Goal: Task Accomplishment & Management: Complete application form

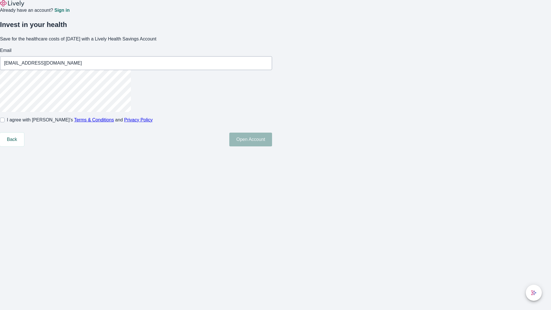
click at [5, 122] on input "I agree with Lively’s Terms & Conditions and Privacy Policy" at bounding box center [2, 120] width 5 height 5
checkbox input "true"
click at [272, 146] on button "Open Account" at bounding box center [250, 140] width 43 height 14
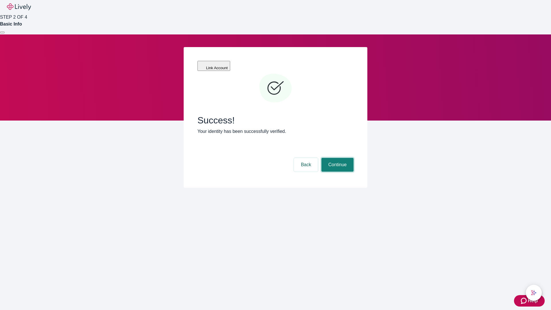
click at [336, 158] on button "Continue" at bounding box center [337, 165] width 32 height 14
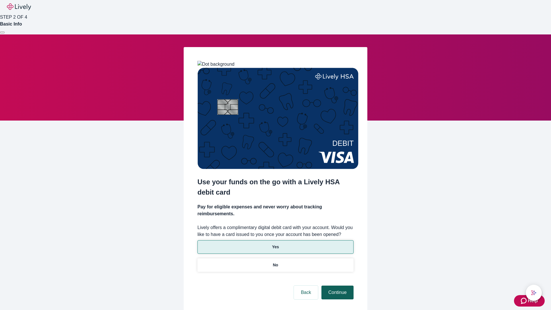
click at [275, 244] on p "Yes" at bounding box center [275, 247] width 7 height 6
click at [336, 285] on button "Continue" at bounding box center [337, 292] width 32 height 14
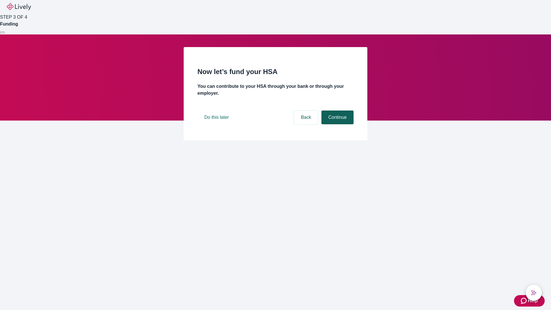
click at [336, 124] on button "Continue" at bounding box center [337, 117] width 32 height 14
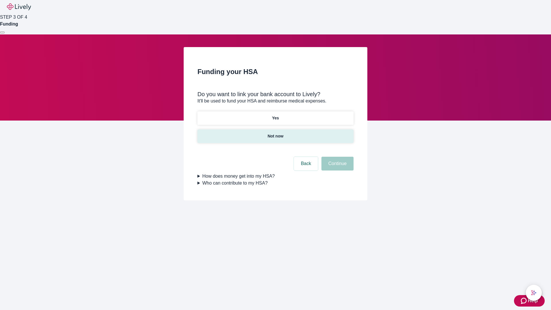
click at [275, 133] on p "Not now" at bounding box center [275, 136] width 16 height 6
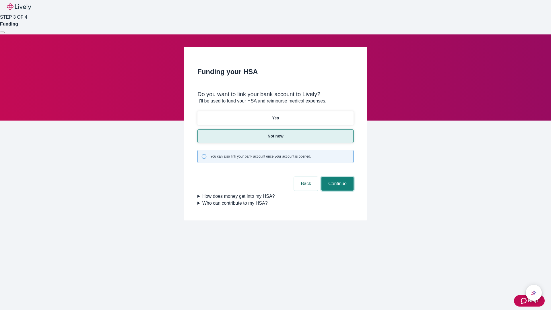
click at [336, 177] on button "Continue" at bounding box center [337, 184] width 32 height 14
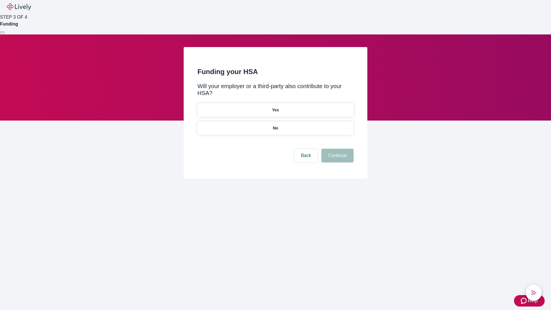
click at [275, 125] on p "No" at bounding box center [275, 128] width 5 height 6
click at [336, 149] on button "Continue" at bounding box center [337, 156] width 32 height 14
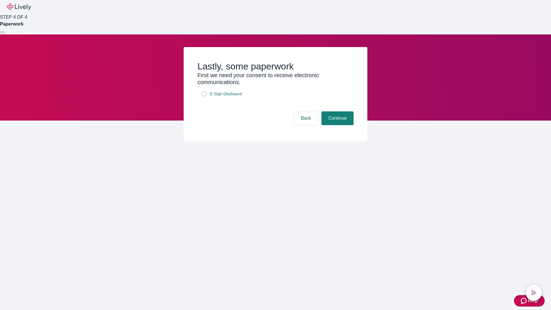
click at [204, 96] on input "E-Sign Disclosure" at bounding box center [204, 94] width 5 height 5
checkbox input "true"
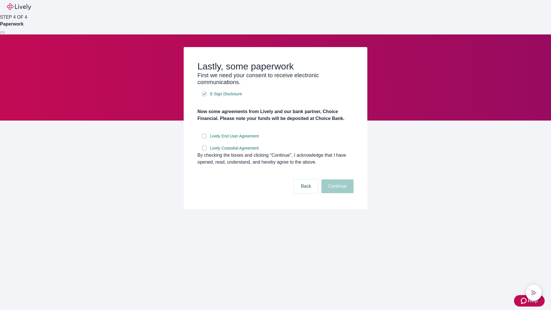
click at [204, 138] on input "Lively End User Agreement" at bounding box center [204, 136] width 5 height 5
checkbox input "true"
click at [204, 150] on input "Lively Custodial Agreement" at bounding box center [204, 148] width 5 height 5
checkbox input "true"
click at [336, 193] on button "Continue" at bounding box center [337, 186] width 32 height 14
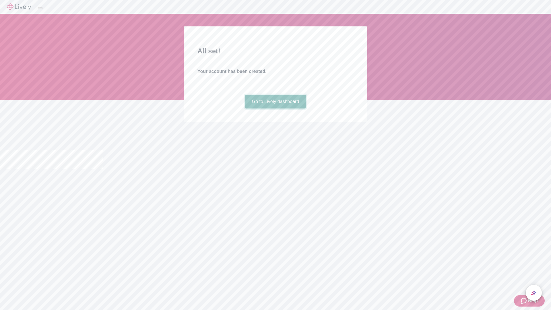
click at [275, 108] on link "Go to Lively dashboard" at bounding box center [275, 102] width 61 height 14
